Goal: Contribute content: Contribute content

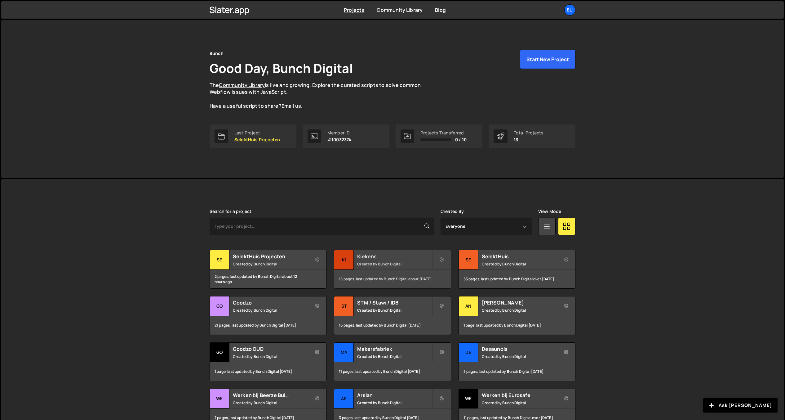
click at [395, 259] on h2 "Kiekens" at bounding box center [394, 256] width 75 height 7
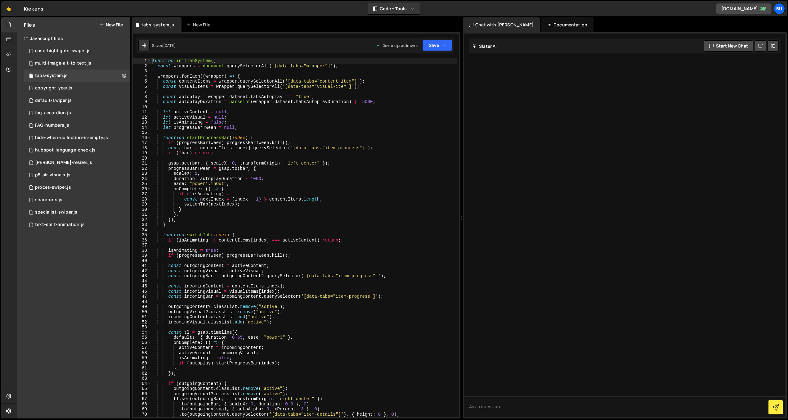
click at [379, 261] on div "function initTabSystem ( ) { const wrappers = document . querySelectorAll ( '[d…" at bounding box center [304, 242] width 306 height 369
click at [112, 25] on button "New File" at bounding box center [111, 24] width 23 height 5
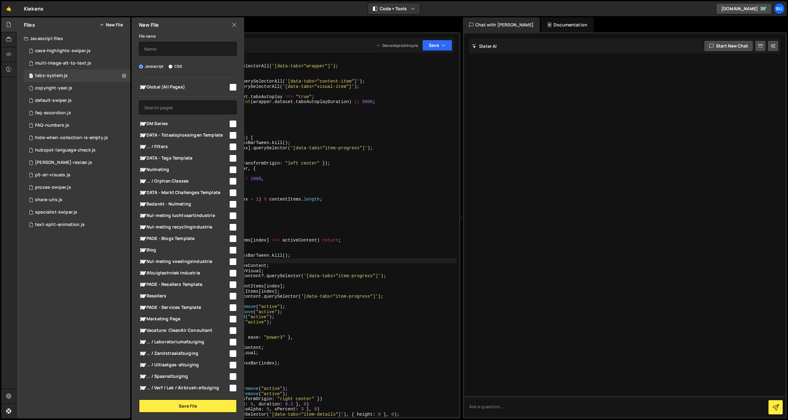
click at [232, 87] on input "checkbox" at bounding box center [232, 86] width 7 height 7
checkbox input "true"
click at [181, 49] on input "text" at bounding box center [188, 49] width 98 height 14
type input "hotspots"
click at [188, 406] on button "Save File" at bounding box center [188, 405] width 98 height 13
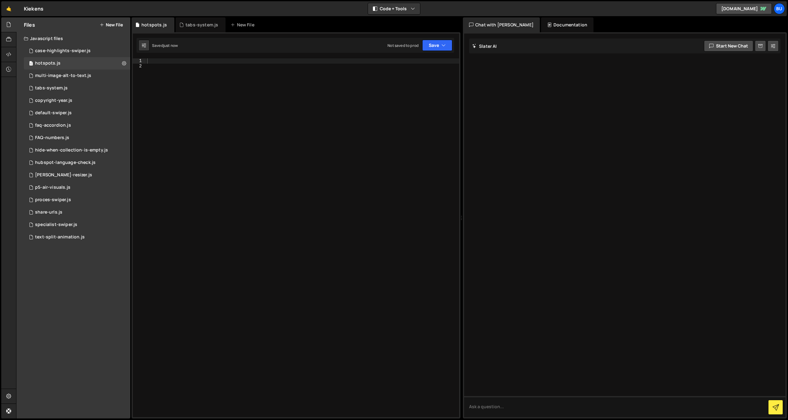
click at [273, 138] on div at bounding box center [302, 242] width 313 height 369
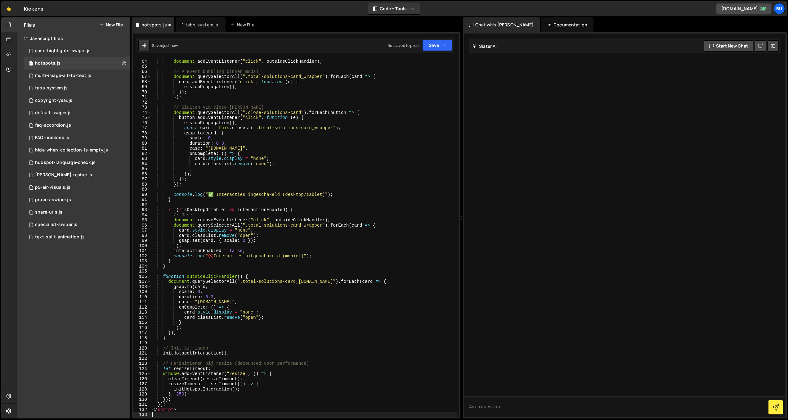
scroll to position [322, 0]
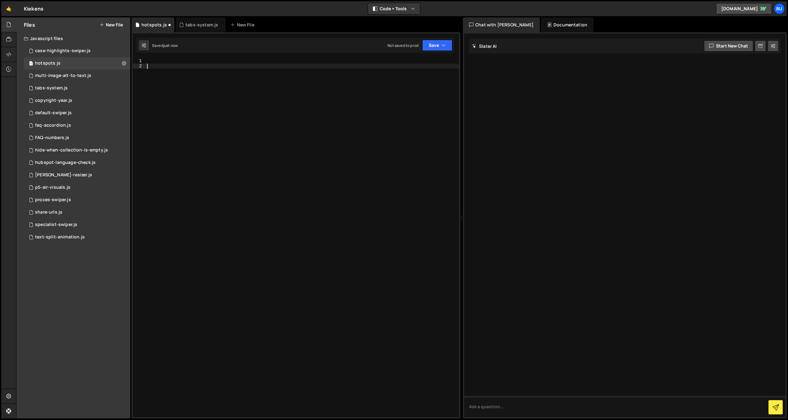
click at [163, 61] on div at bounding box center [302, 242] width 313 height 369
paste textarea "</script>"
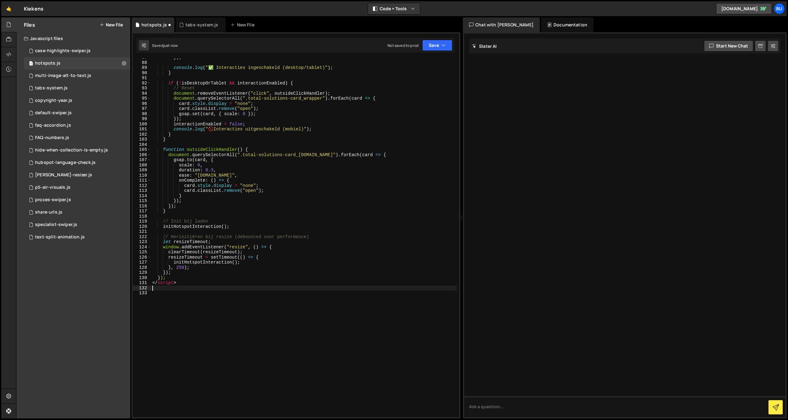
scroll to position [444, 0]
type textarea "</script>"
drag, startPoint x: 179, startPoint y: 282, endPoint x: 145, endPoint y: 281, distance: 33.8
click at [146, 281] on div "</script> 87 88 89 90 91 92 93 94 95 96 97 98 99 100 101 102 103 104 105 106 10…" at bounding box center [296, 237] width 326 height 359
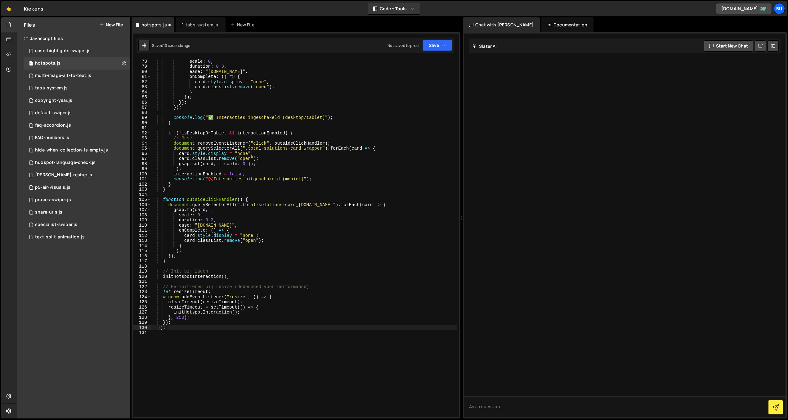
scroll to position [0, 0]
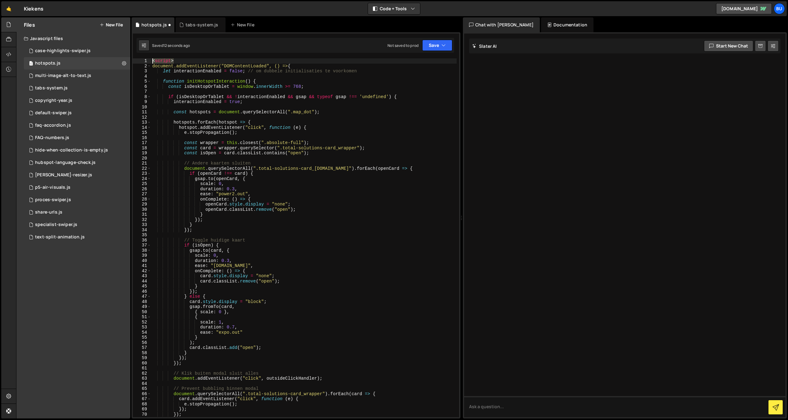
drag, startPoint x: 183, startPoint y: 60, endPoint x: 136, endPoint y: 59, distance: 46.9
click at [141, 59] on div "}); 1 2 3 4 5 6 7 8 9 10 11 12 13 14 15 16 17 18 19 20 21 22 23 24 25 26 27 28 …" at bounding box center [296, 237] width 326 height 359
type textarea "<script>"
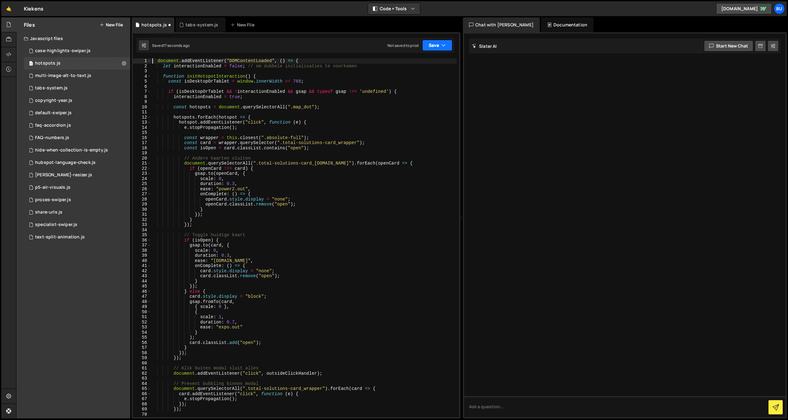
click at [444, 45] on icon "button" at bounding box center [443, 45] width 4 height 6
click at [417, 63] on div "Save to Staging S" at bounding box center [416, 60] width 65 height 6
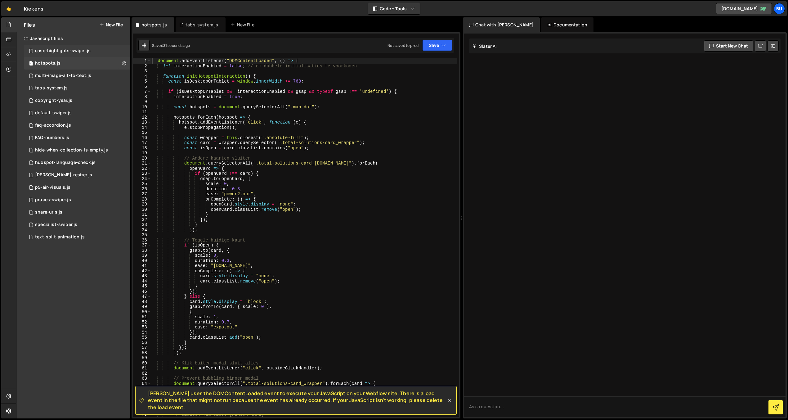
click at [55, 48] on div "case-highlights-swiper.js" at bounding box center [63, 51] width 56 height 6
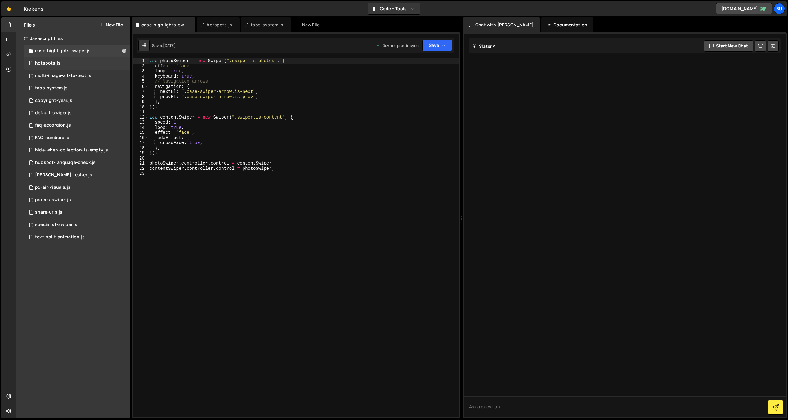
click at [50, 64] on div "hotspots.js" at bounding box center [47, 63] width 25 height 6
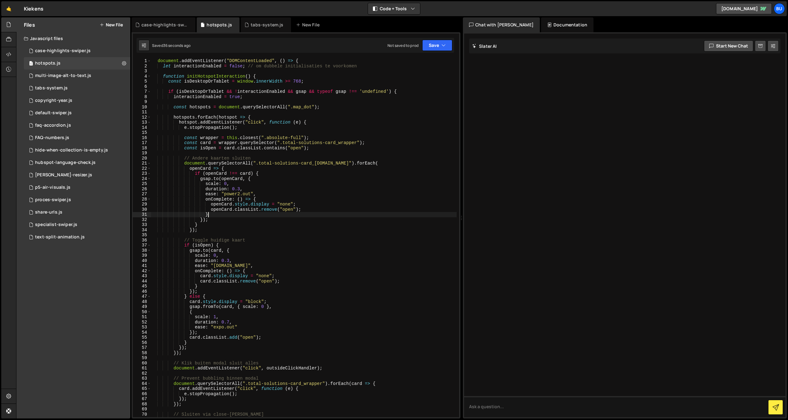
click at [321, 212] on div "document . addEventListener ( "DOMContentLoaded" , ( ) => { let interactionEnab…" at bounding box center [304, 242] width 306 height 369
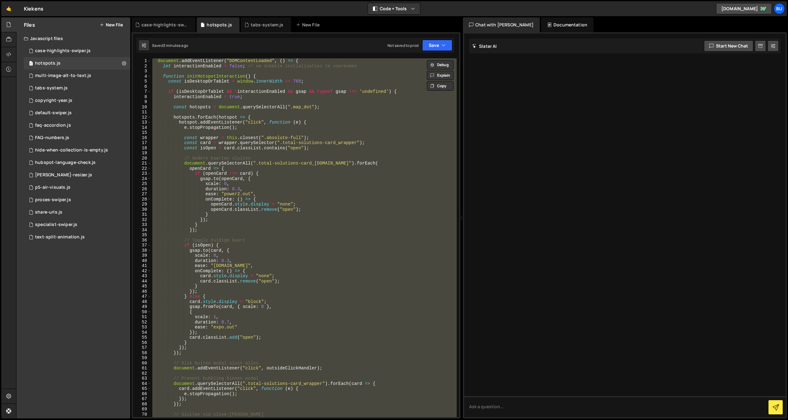
drag, startPoint x: 269, startPoint y: 247, endPoint x: 263, endPoint y: 244, distance: 7.2
click at [269, 247] on div "document . addEventListener ( "DOMContentLoaded" , ( ) => { let interactionEnab…" at bounding box center [304, 237] width 306 height 359
type textarea "});"
paste textarea
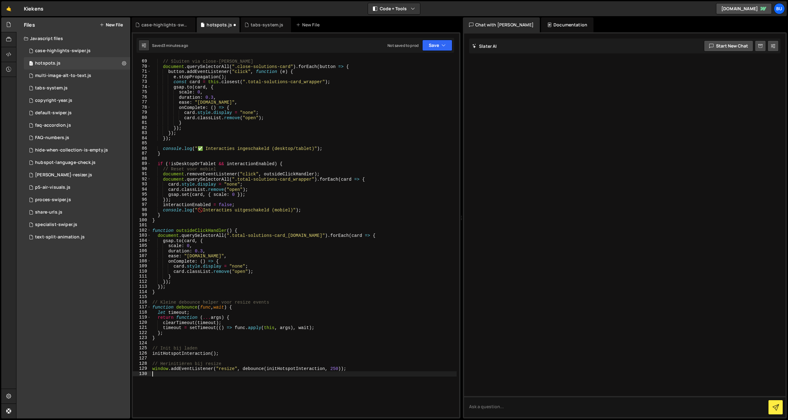
scroll to position [267, 0]
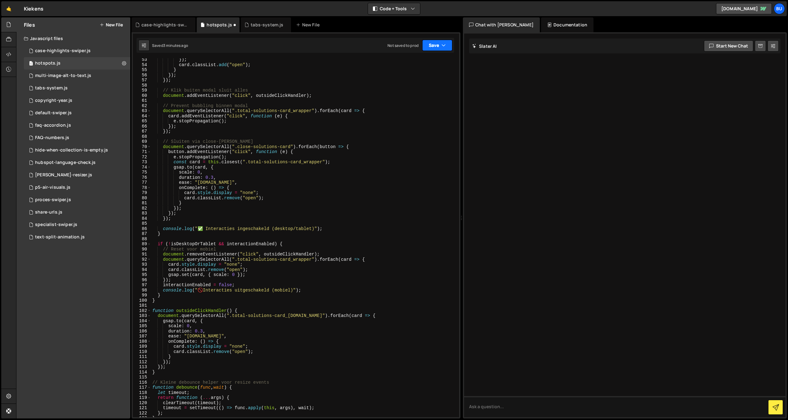
click at [447, 44] on button "Save" at bounding box center [437, 45] width 30 height 11
click at [118, 63] on button at bounding box center [123, 63] width 11 height 11
click at [125, 63] on icon at bounding box center [124, 63] width 4 height 6
click at [268, 84] on div "}) ; card . classList . add ( "open" ) ; } }) ; }) ; // Klik buiten modal sluit…" at bounding box center [304, 241] width 306 height 369
click at [217, 25] on div "hotspots.js" at bounding box center [219, 25] width 25 height 6
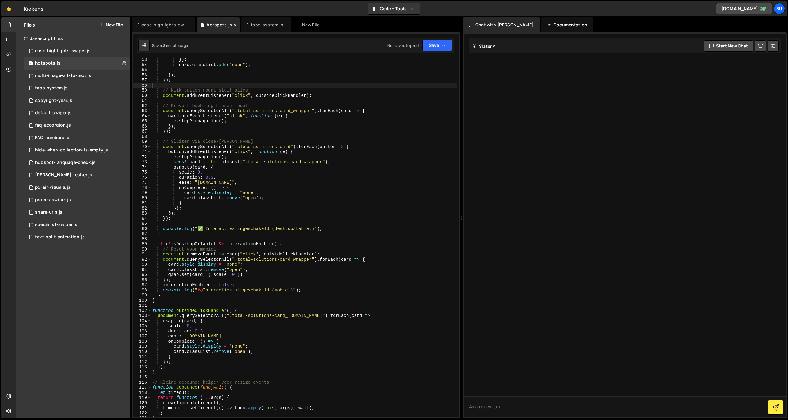
click at [217, 25] on div "hotspots.js" at bounding box center [219, 25] width 25 height 6
type textarea "// Klik buiten modal sluit alles"
click at [301, 93] on div "}) ; card . classList . add ( "open" ) ; } }) ; }) ; // Klik buiten modal sluit…" at bounding box center [304, 241] width 306 height 369
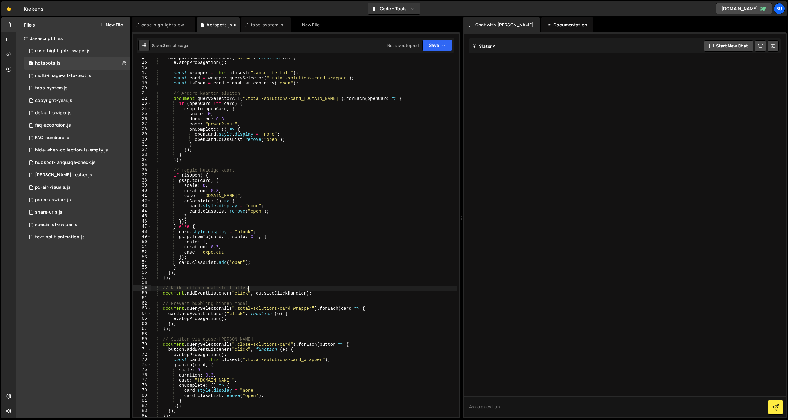
scroll to position [0, 0]
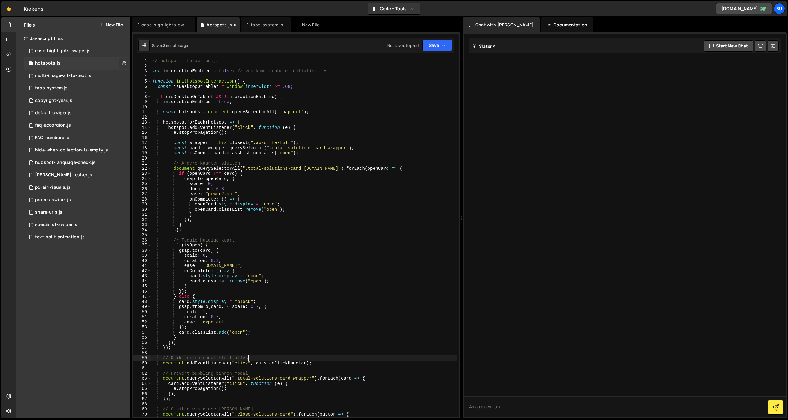
click at [123, 63] on icon at bounding box center [124, 63] width 4 height 6
type input "hotspots"
radio input "true"
checkbox input "true"
click at [167, 77] on button "Edit File Settings" at bounding box center [162, 76] width 61 height 12
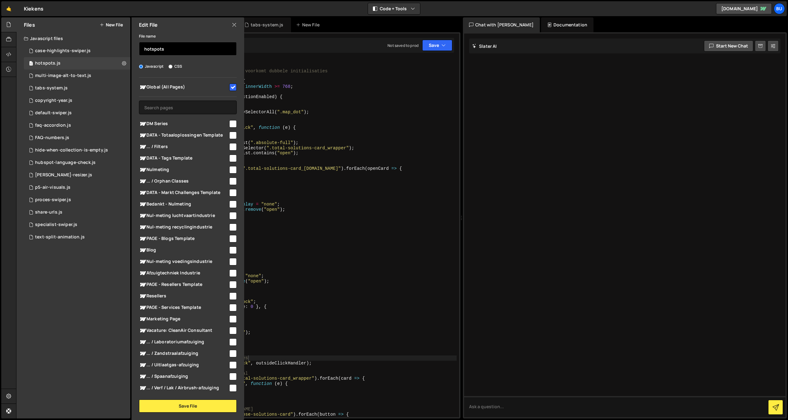
click at [172, 47] on input "hotspots" at bounding box center [188, 49] width 98 height 14
type input "hotspots-interaction"
click at [177, 407] on button "Save File" at bounding box center [188, 405] width 98 height 13
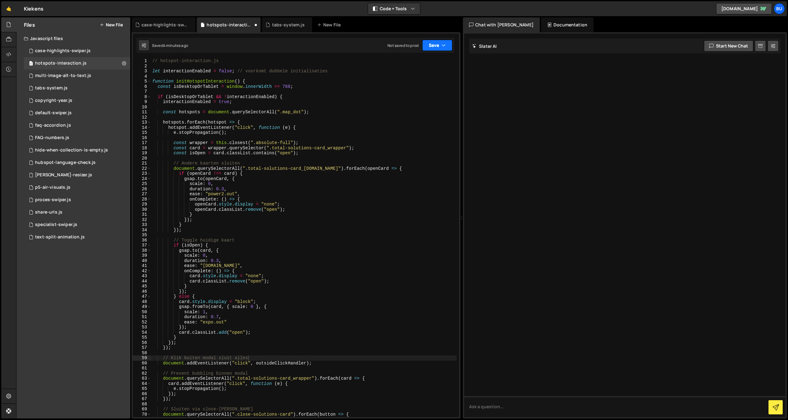
click at [439, 45] on button "Save" at bounding box center [437, 45] width 30 height 11
click at [409, 79] on div "Save to Production S" at bounding box center [416, 81] width 65 height 6
